Goal: Information Seeking & Learning: Learn about a topic

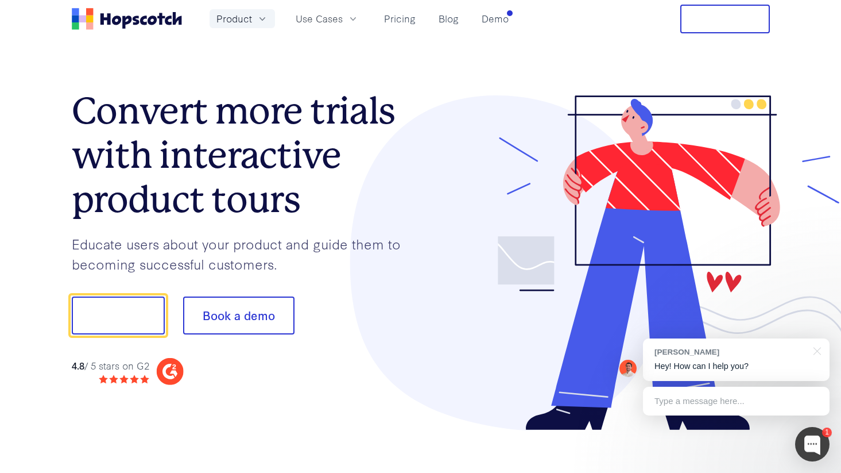
click at [260, 19] on icon "button" at bounding box center [262, 18] width 11 height 11
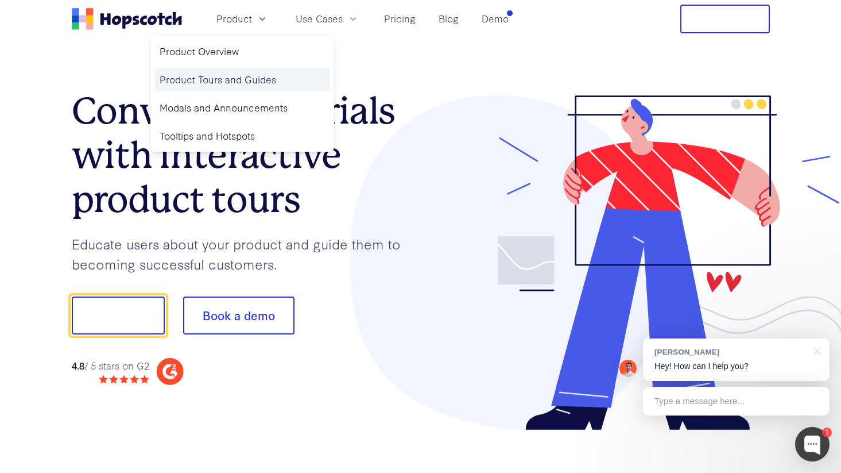
click at [232, 80] on link "Product Tours and Guides" at bounding box center [242, 80] width 175 height 24
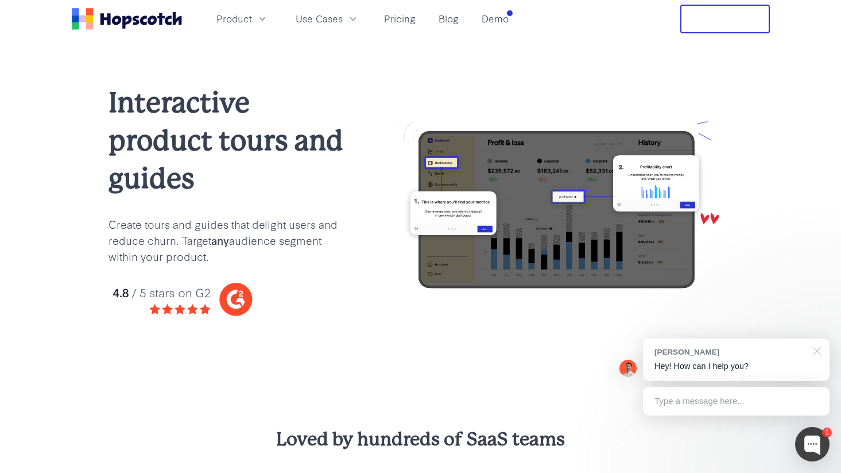
click at [820, 352] on div at bounding box center [815, 350] width 29 height 24
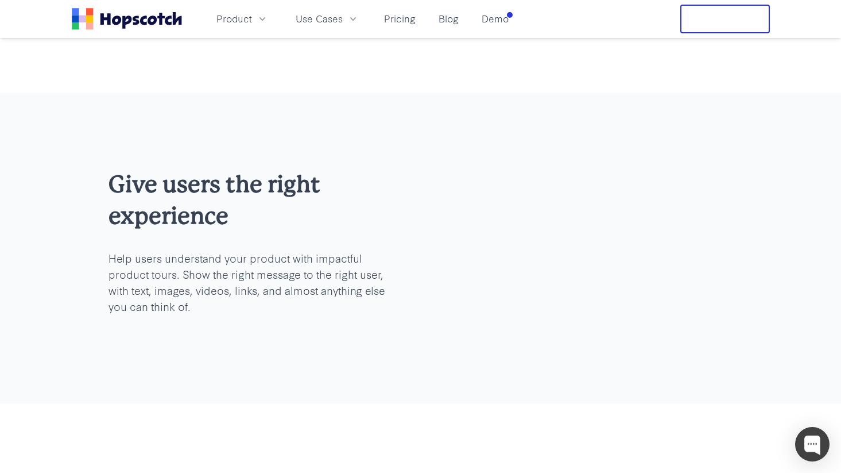
scroll to position [1396, 0]
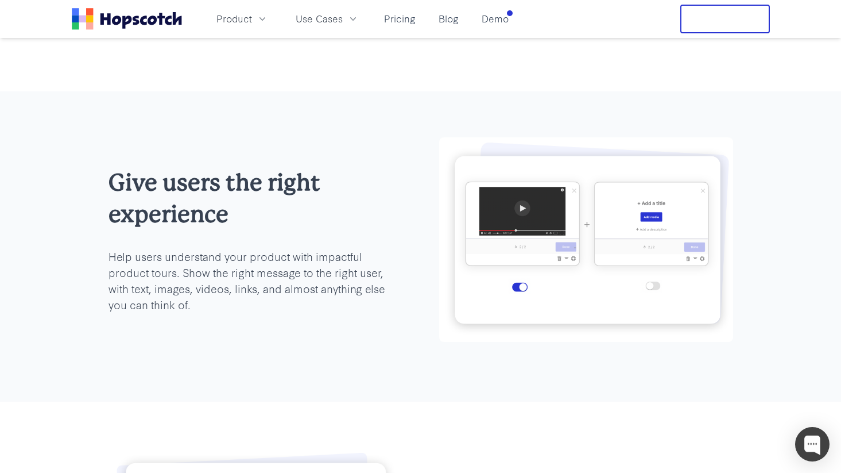
click at [726, 22] on button "Free Trial" at bounding box center [725, 19] width 90 height 29
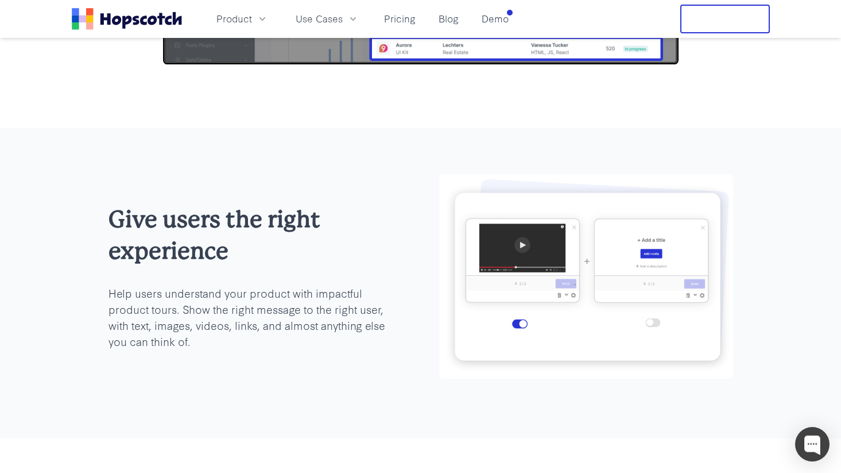
scroll to position [1355, 0]
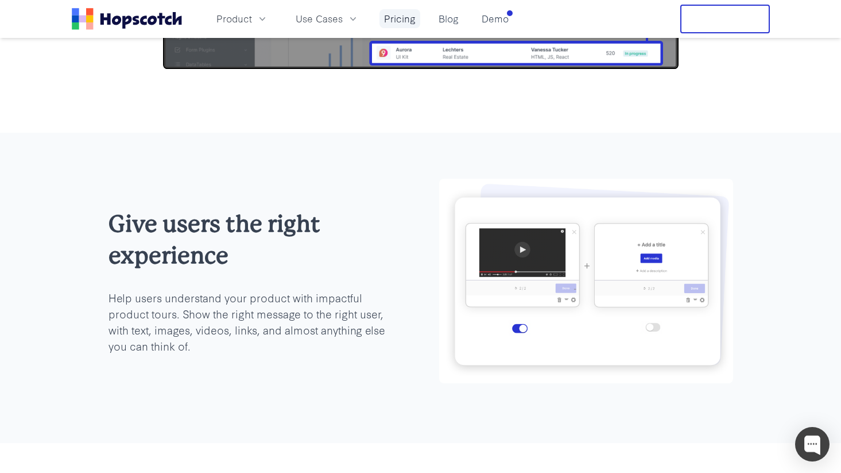
click at [404, 19] on link "Pricing" at bounding box center [400, 18] width 41 height 19
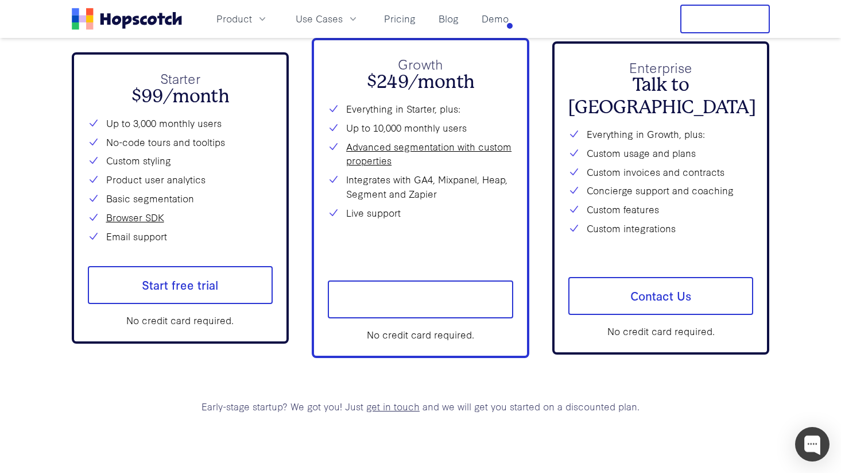
scroll to position [4149, 0]
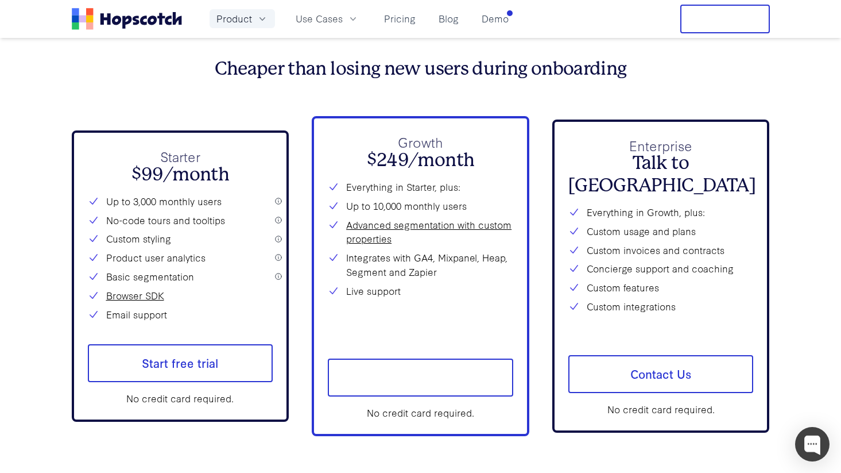
click at [268, 13] on button "Product" at bounding box center [242, 18] width 65 height 19
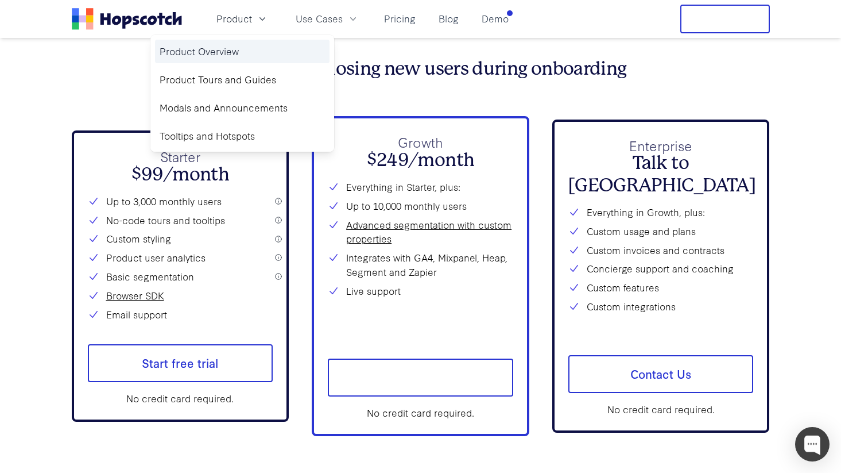
click at [220, 56] on link "Product Overview" at bounding box center [242, 52] width 175 height 24
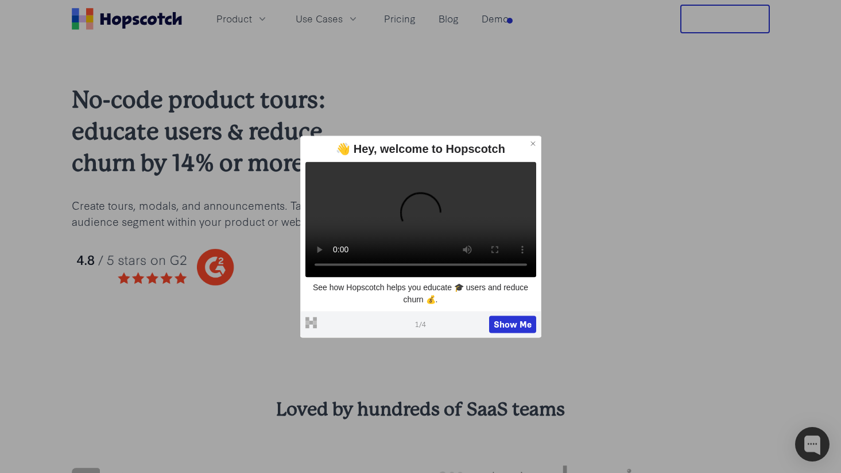
scroll to position [13, 0]
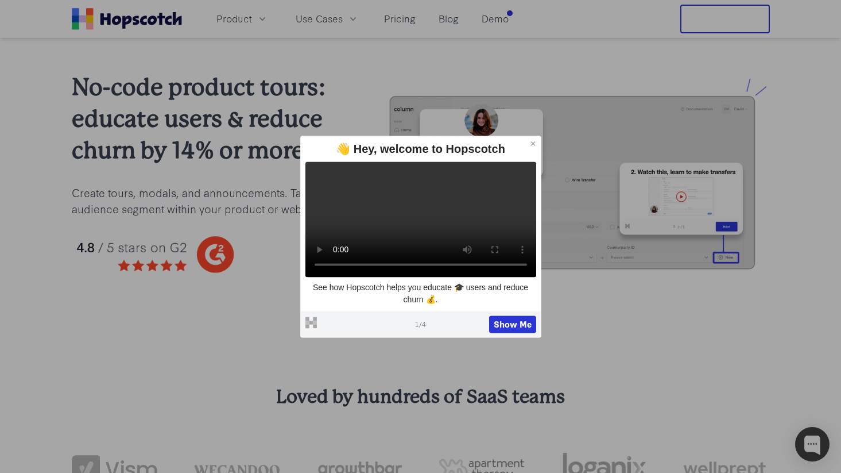
click at [533, 140] on icon at bounding box center [533, 144] width 8 height 8
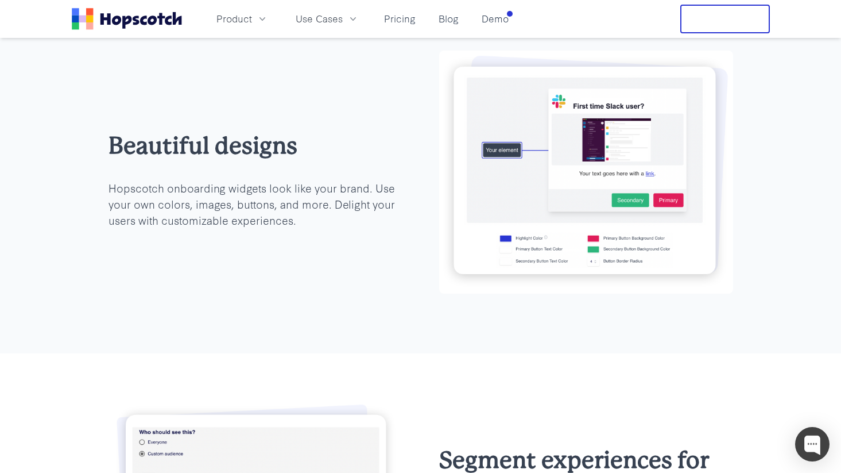
scroll to position [1789, 0]
